Goal: Task Accomplishment & Management: Manage account settings

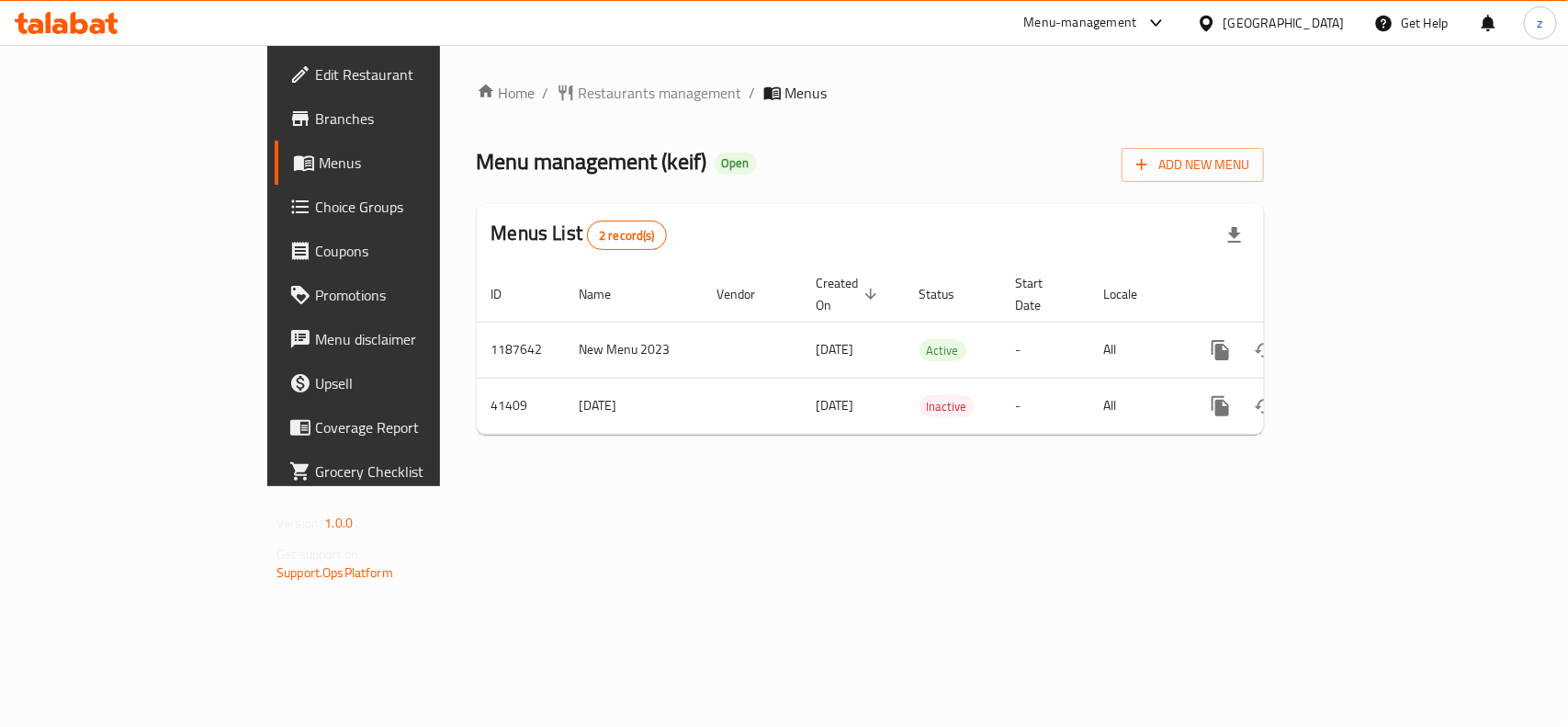
click at [315, 76] on span "Edit Restaurant" at bounding box center [414, 74] width 199 height 22
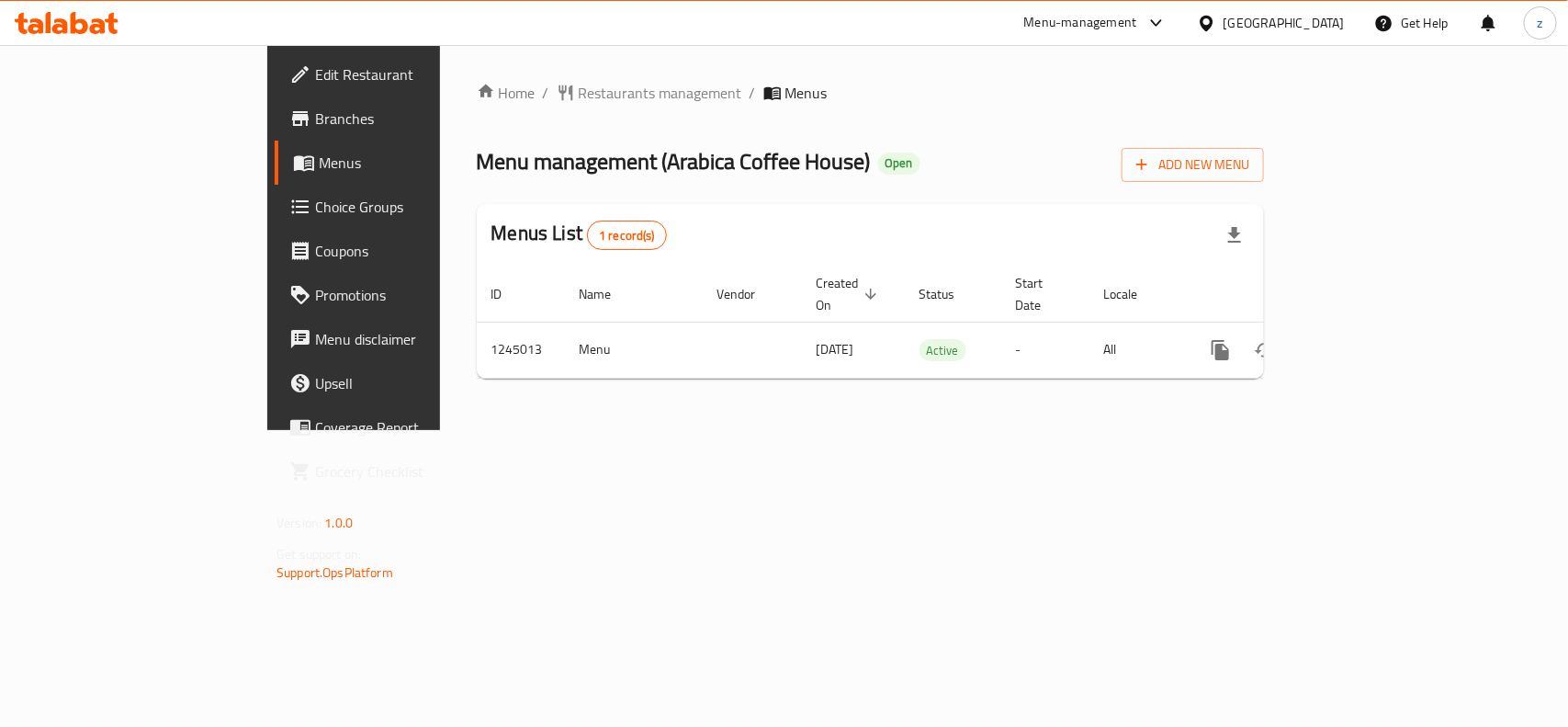
click at [315, 76] on span "Edit Restaurant" at bounding box center [414, 74] width 199 height 22
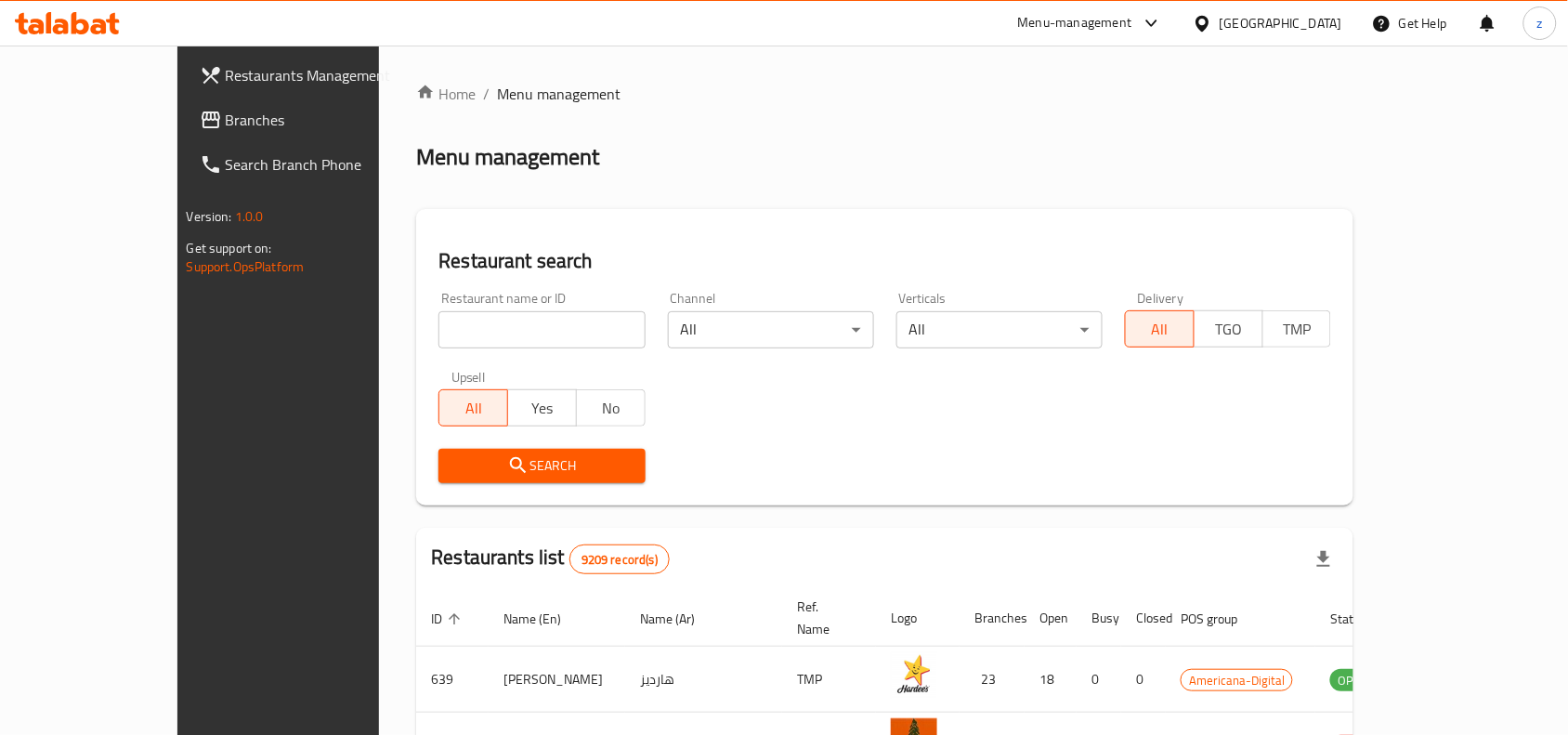
click at [226, 119] on span "Branches" at bounding box center [325, 120] width 199 height 22
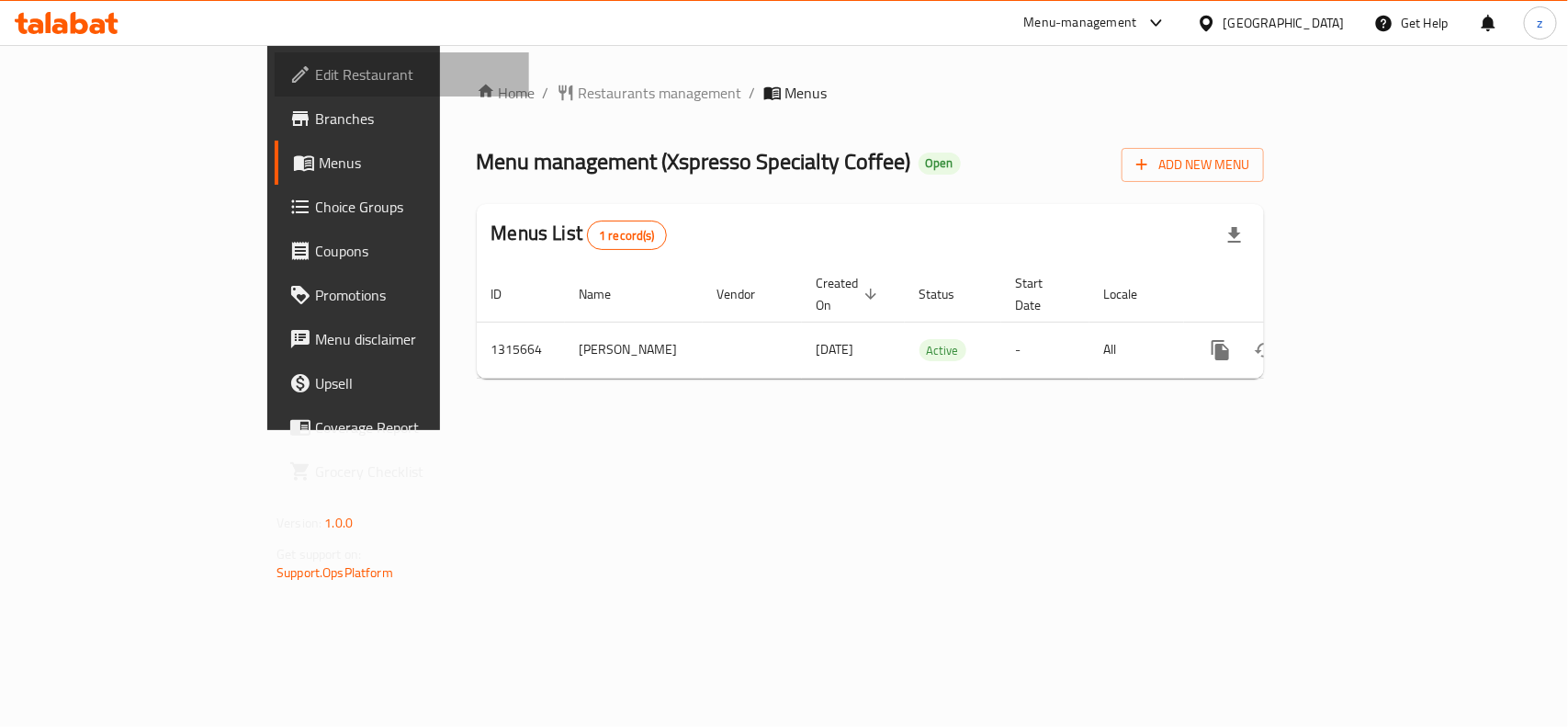
click at [315, 78] on span "Edit Restaurant" at bounding box center [414, 74] width 199 height 22
